Goal: Information Seeking & Learning: Learn about a topic

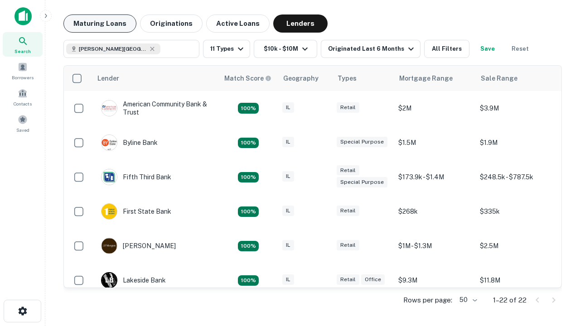
click at [100, 24] on button "Maturing Loans" at bounding box center [99, 24] width 73 height 18
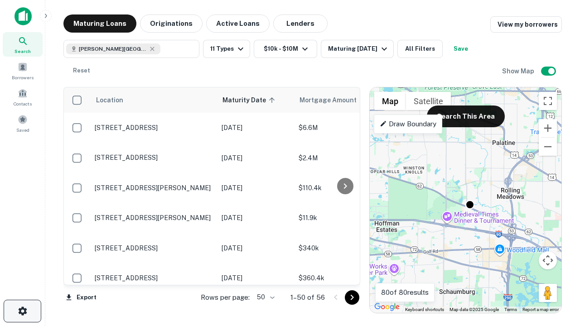
click at [22, 312] on icon "button" at bounding box center [22, 311] width 11 height 11
